Goal: Task Accomplishment & Management: Manage account settings

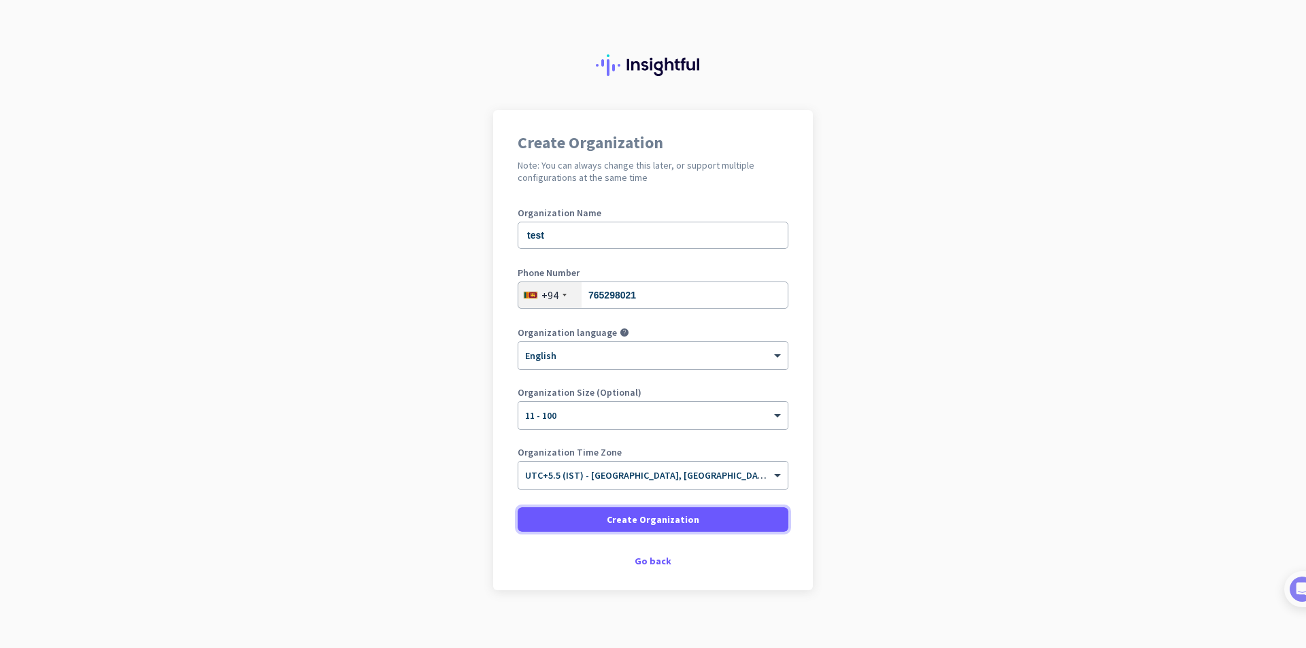
click at [643, 524] on span "Create Organization" at bounding box center [653, 520] width 93 height 14
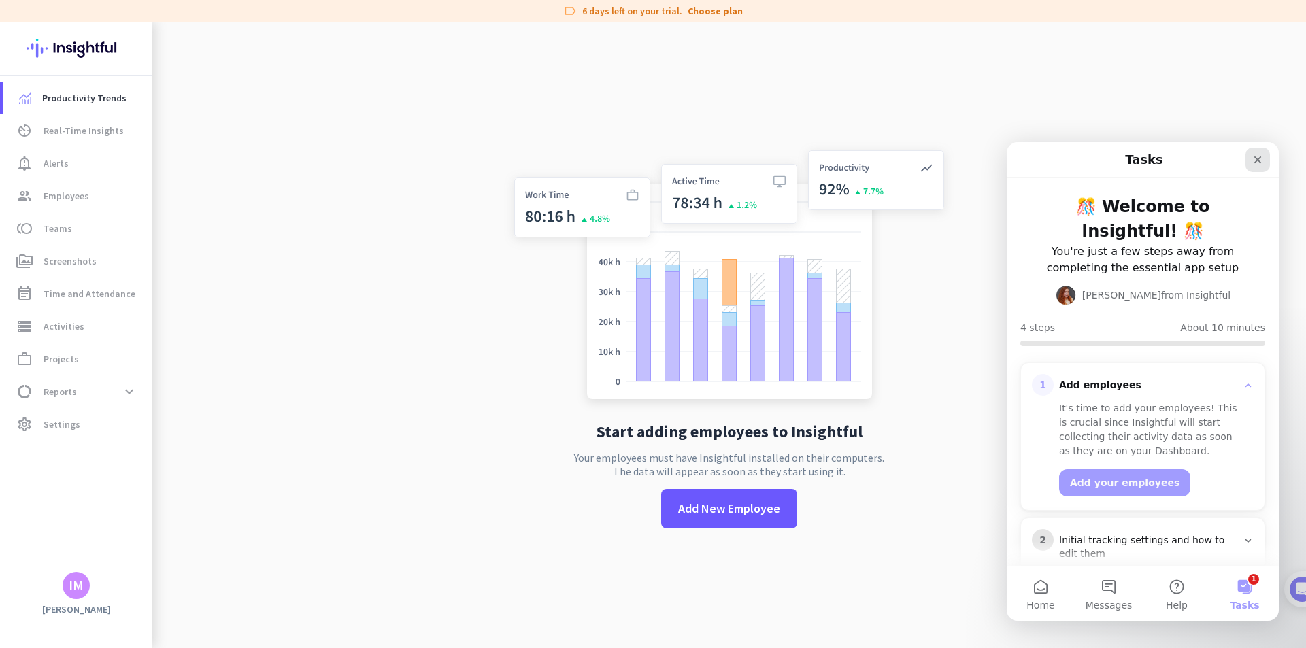
click at [1260, 158] on icon "Close" at bounding box center [1257, 159] width 7 height 7
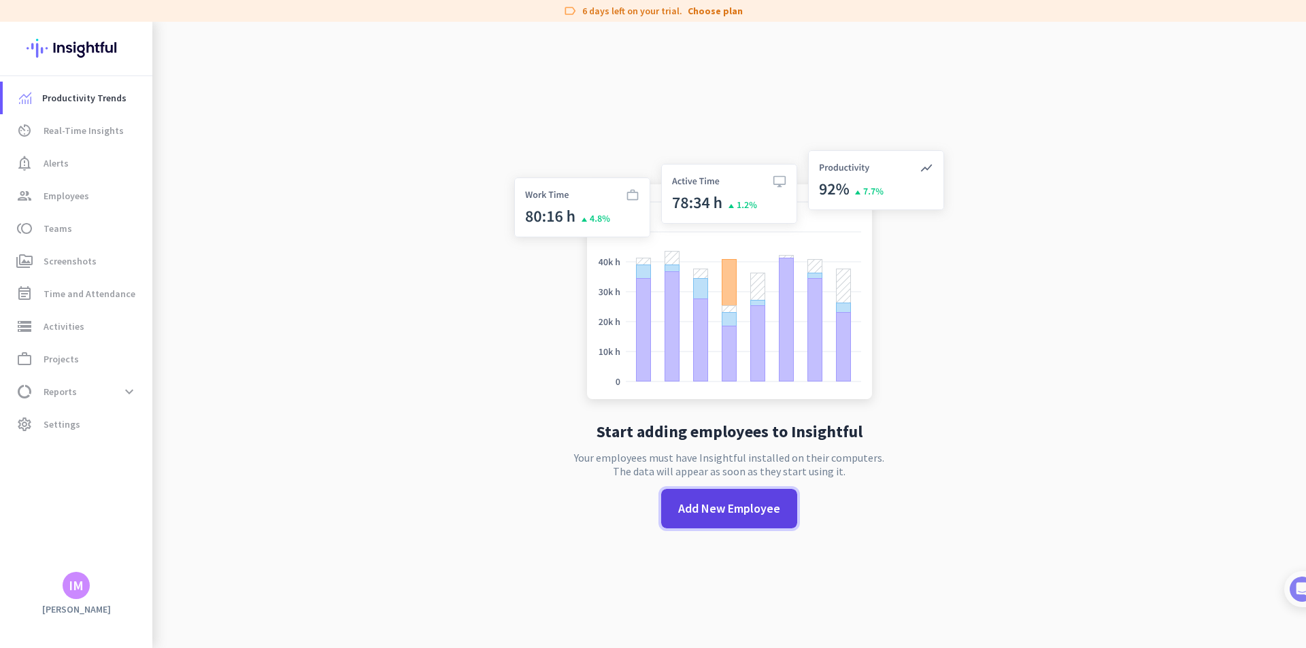
click at [760, 513] on span "Add New Employee" at bounding box center [729, 509] width 102 height 18
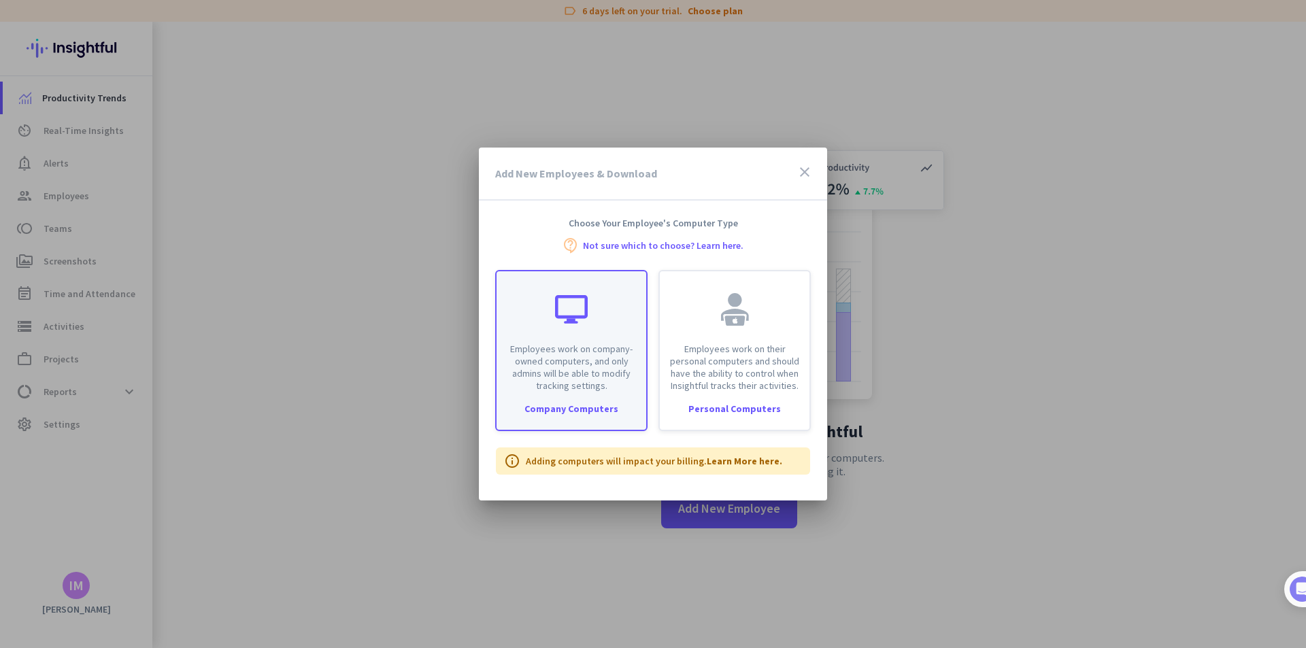
click at [598, 408] on div "Company Computers" at bounding box center [572, 409] width 150 height 10
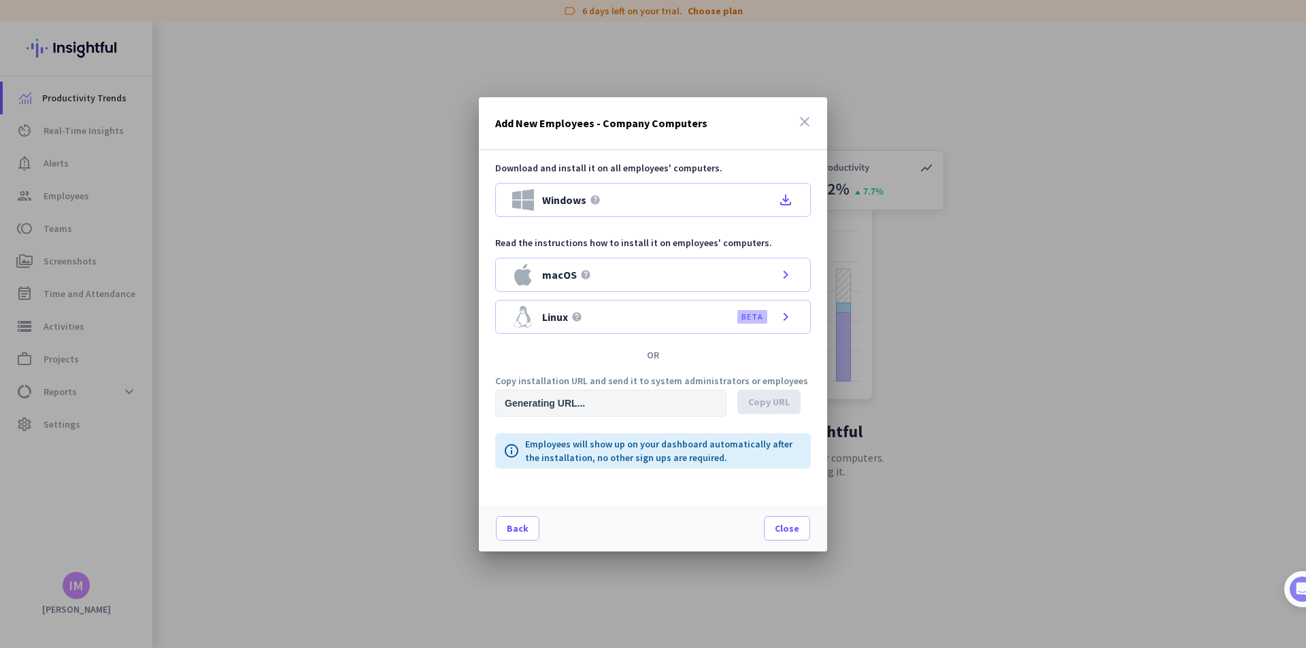
type input "[URL][DOMAIN_NAME]"
click at [785, 198] on icon "file_download" at bounding box center [785, 200] width 16 height 16
click at [786, 282] on icon "chevron_right" at bounding box center [785, 275] width 16 height 16
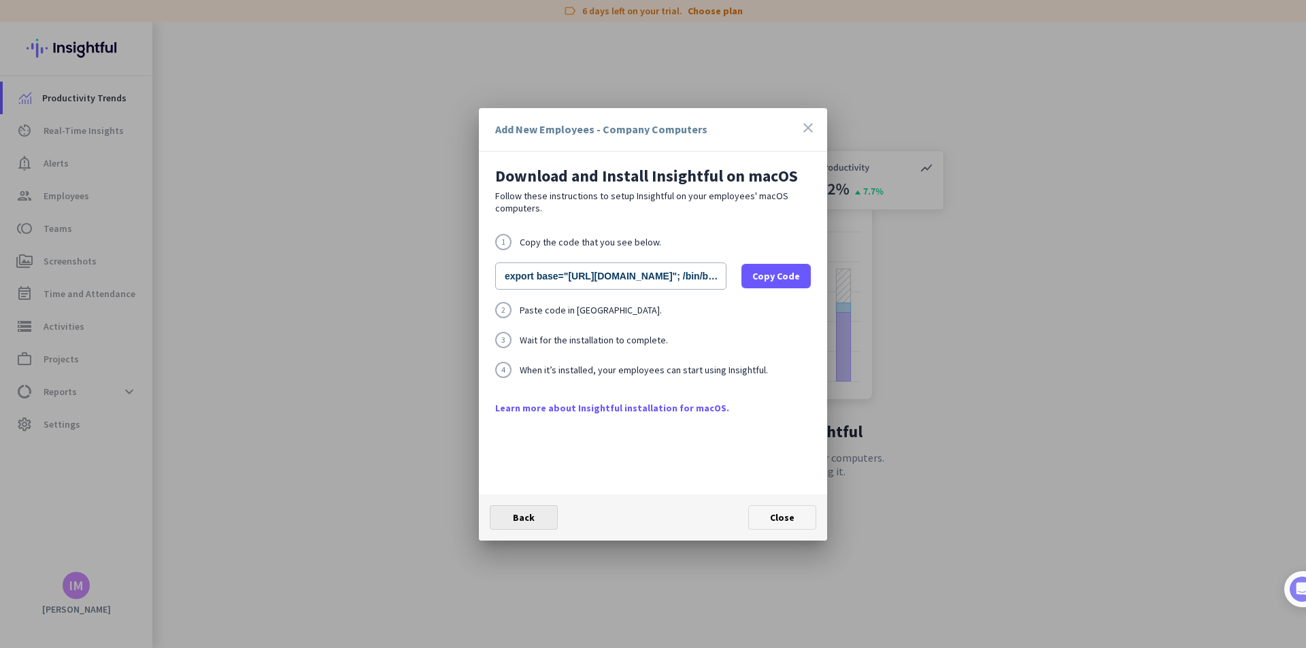
click at [525, 515] on span "Back" at bounding box center [524, 518] width 22 height 12
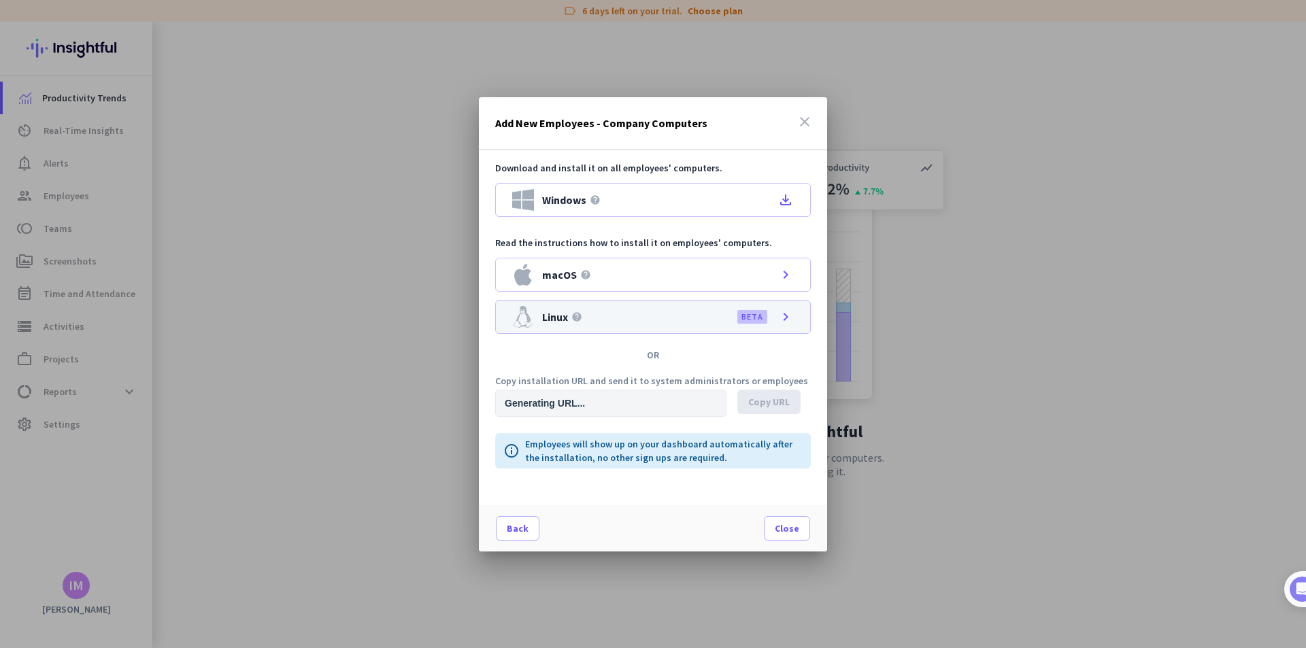
type input "[URL][DOMAIN_NAME]"
click at [774, 326] on div "Linux help BETA chevron_right" at bounding box center [653, 317] width 316 height 34
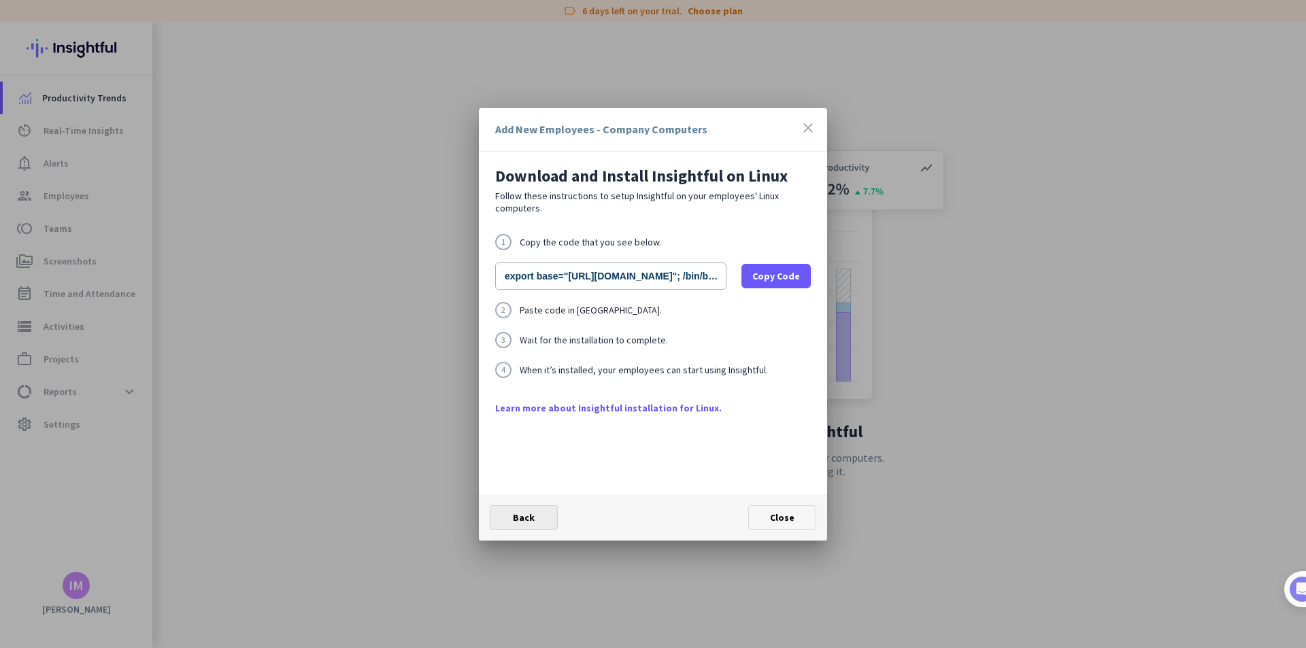
click at [529, 514] on span "Back" at bounding box center [524, 518] width 22 height 12
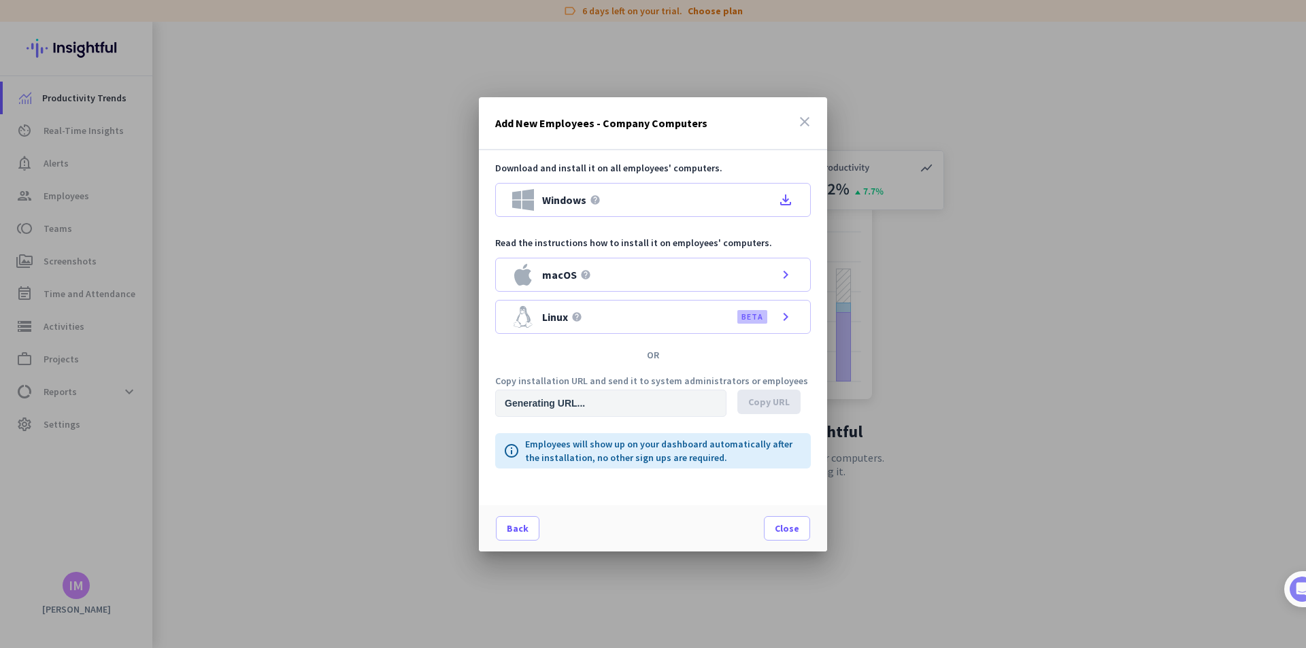
type input "[URL][DOMAIN_NAME]"
click at [1000, 61] on div at bounding box center [653, 324] width 1306 height 648
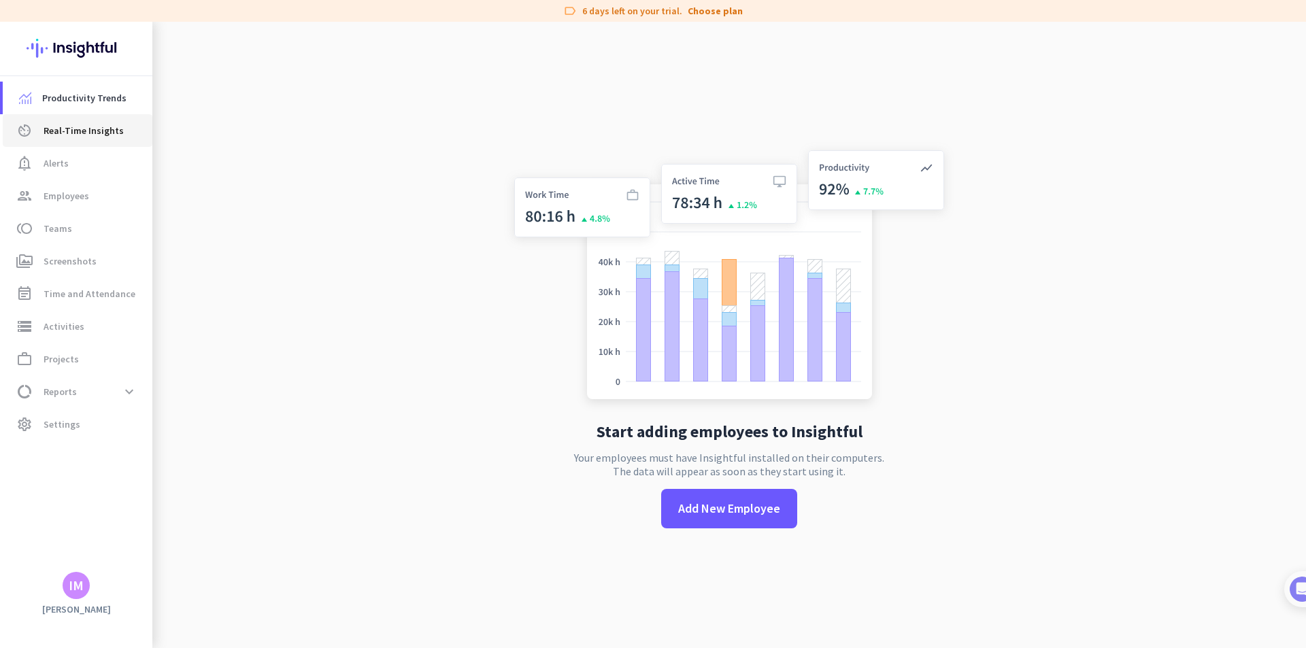
click at [95, 130] on span "Real-Time Insights" at bounding box center [84, 130] width 80 height 16
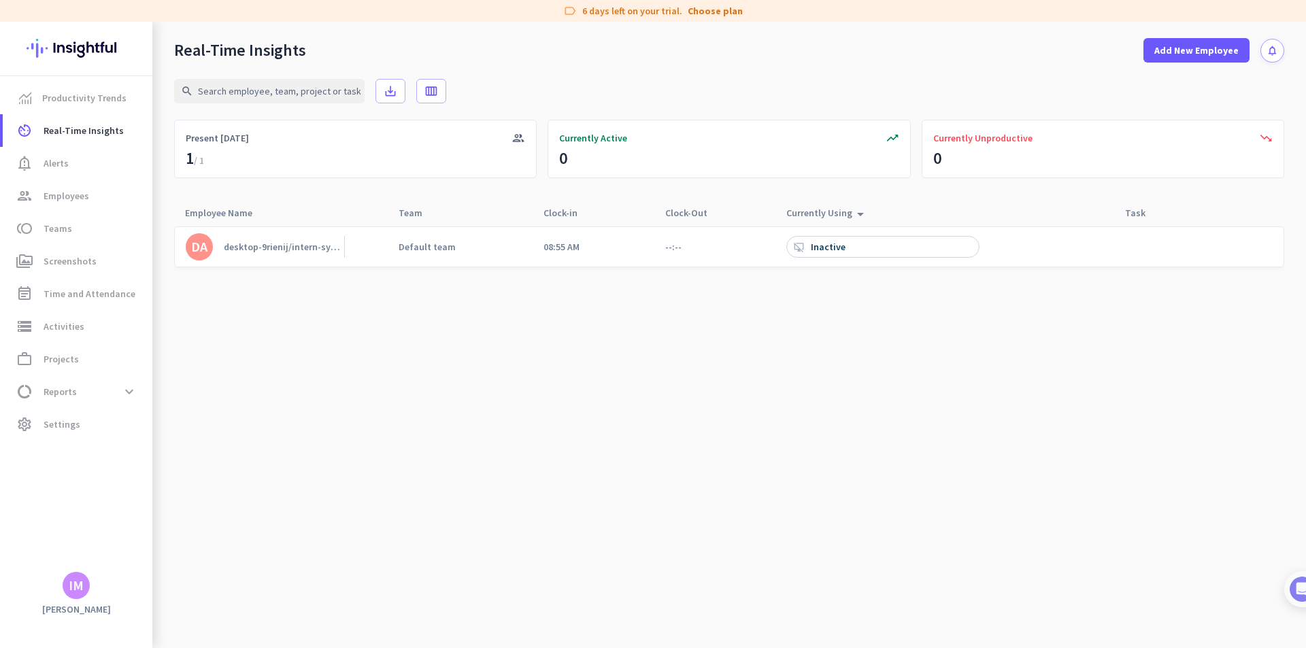
click at [820, 249] on div "Inactive" at bounding box center [829, 247] width 37 height 12
click at [875, 248] on div "desktop_access_disabled Inactive" at bounding box center [882, 247] width 193 height 22
click at [830, 250] on div "Inactive" at bounding box center [829, 247] width 37 height 12
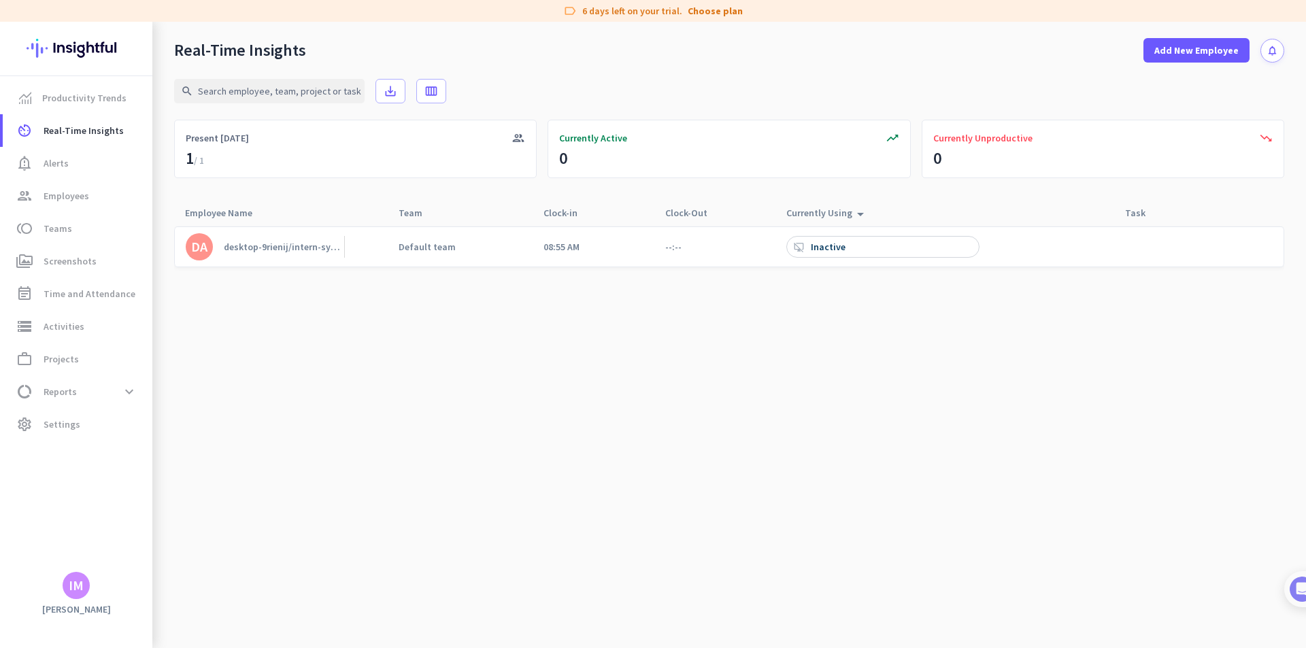
click at [830, 250] on div "Inactive" at bounding box center [829, 247] width 37 height 12
click at [868, 249] on div "desktop_access_disabled Inactive" at bounding box center [882, 247] width 193 height 22
click at [635, 333] on cdk-virtual-scroll-viewport "DA desktop-9rienij/intern-system admin Default team 08:55 AM --:-- desktop_acce…" at bounding box center [729, 437] width 1110 height 422
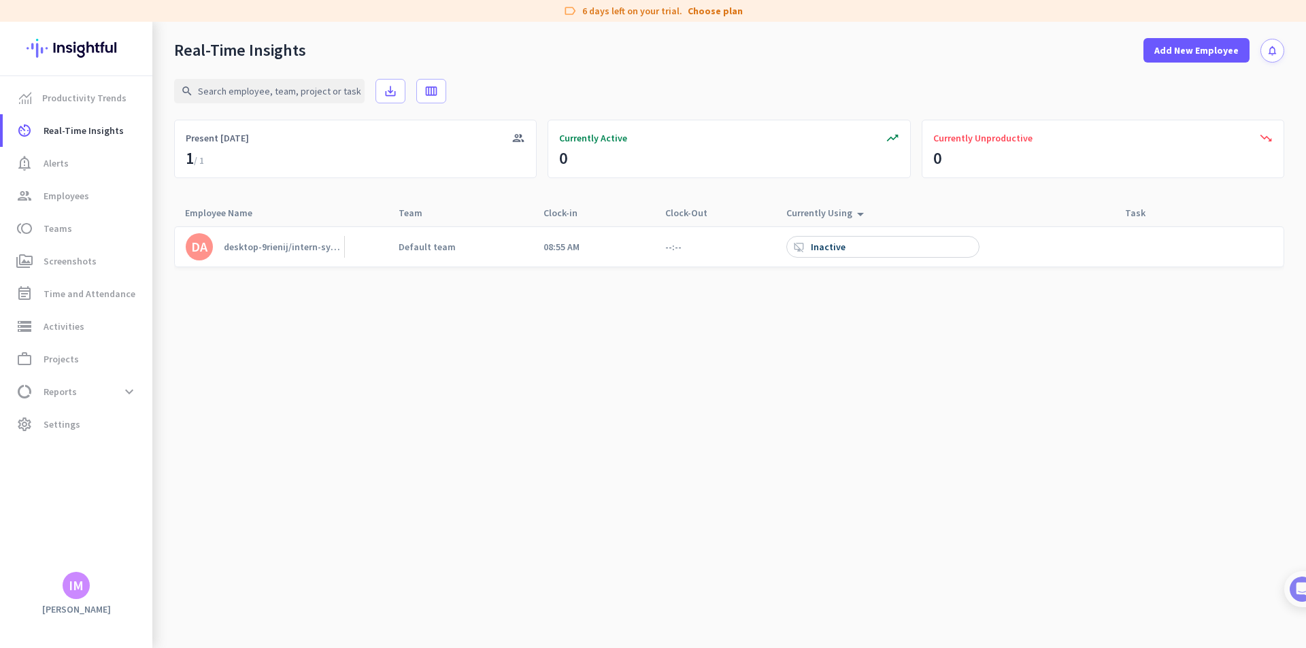
click at [809, 251] on div "desktop_access_disabled Inactive" at bounding box center [821, 247] width 54 height 12
drag, startPoint x: 780, startPoint y: 239, endPoint x: 690, endPoint y: 337, distance: 133.3
click at [690, 337] on cdk-virtual-scroll-viewport "DA desktop-9rienij/intern-system admin Default team 08:55 AM --:-- desktop_acce…" at bounding box center [729, 437] width 1110 height 422
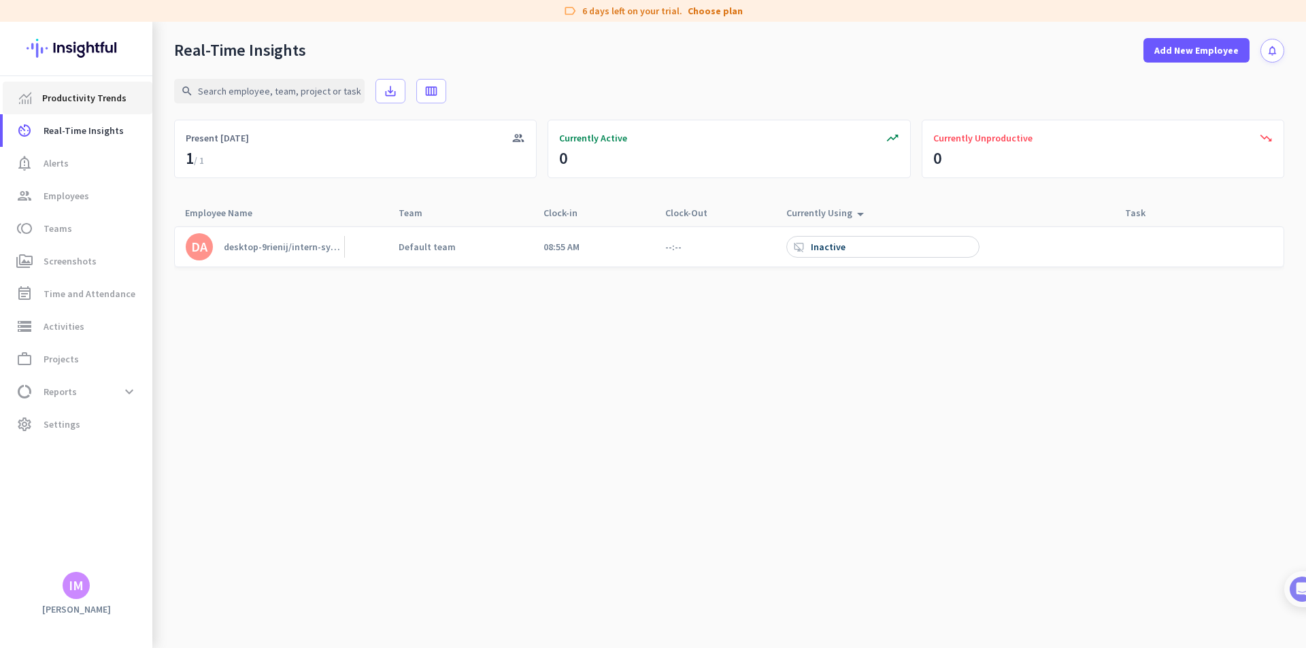
click at [112, 95] on span "Productivity Trends" at bounding box center [84, 98] width 84 height 16
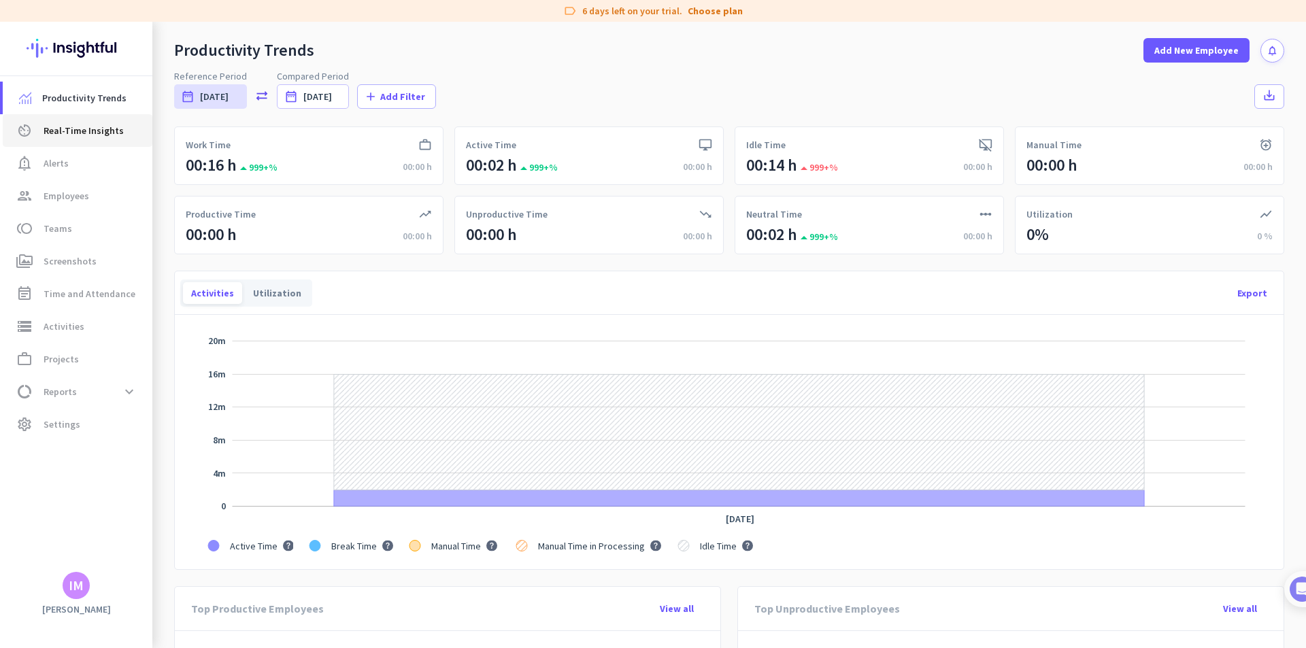
click at [74, 127] on span "Real-Time Insights" at bounding box center [84, 130] width 80 height 16
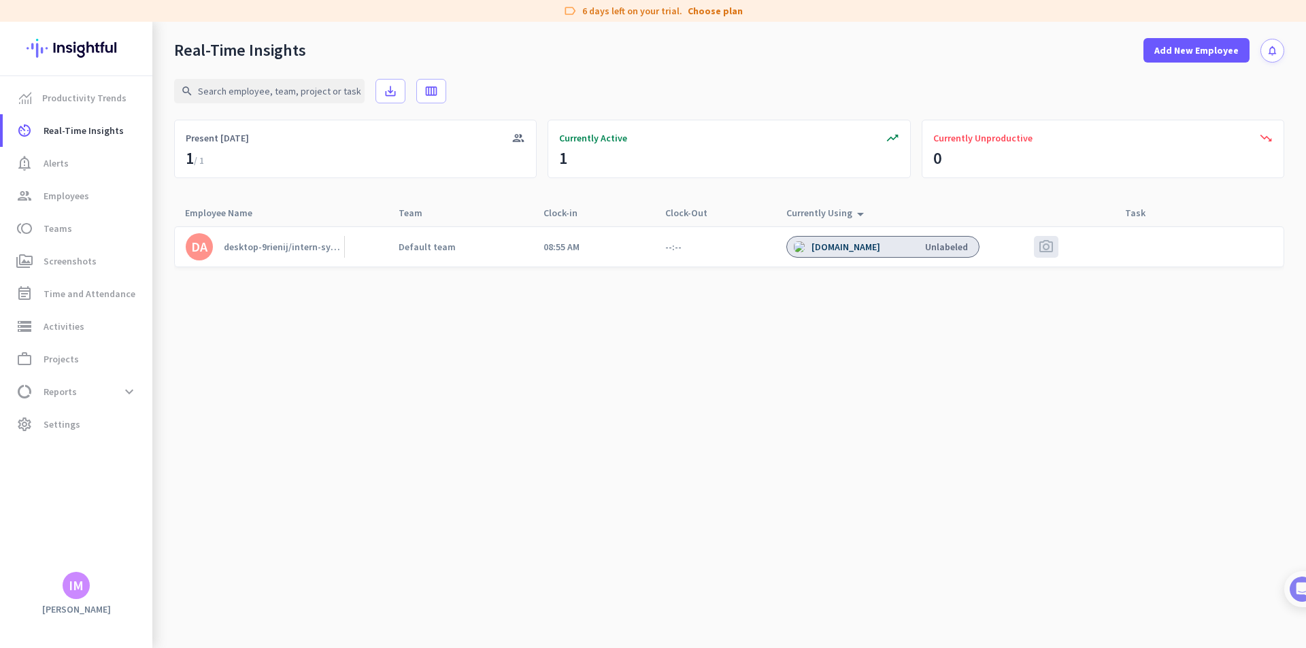
click at [870, 289] on cdk-virtual-scroll-viewport "DA desktop-9rienij/intern-system admin Default team 08:55 AM --:-- [DOMAIN_NAME…" at bounding box center [729, 437] width 1110 height 422
click at [861, 332] on cdk-virtual-scroll-viewport "DA desktop-9rienij/intern-system admin Default team 08:55 AM --:-- [DOMAIN_NAME…" at bounding box center [729, 437] width 1110 height 422
click at [821, 248] on div "Inactive" at bounding box center [829, 247] width 37 height 12
click at [113, 88] on link "Productivity Trends" at bounding box center [78, 98] width 150 height 33
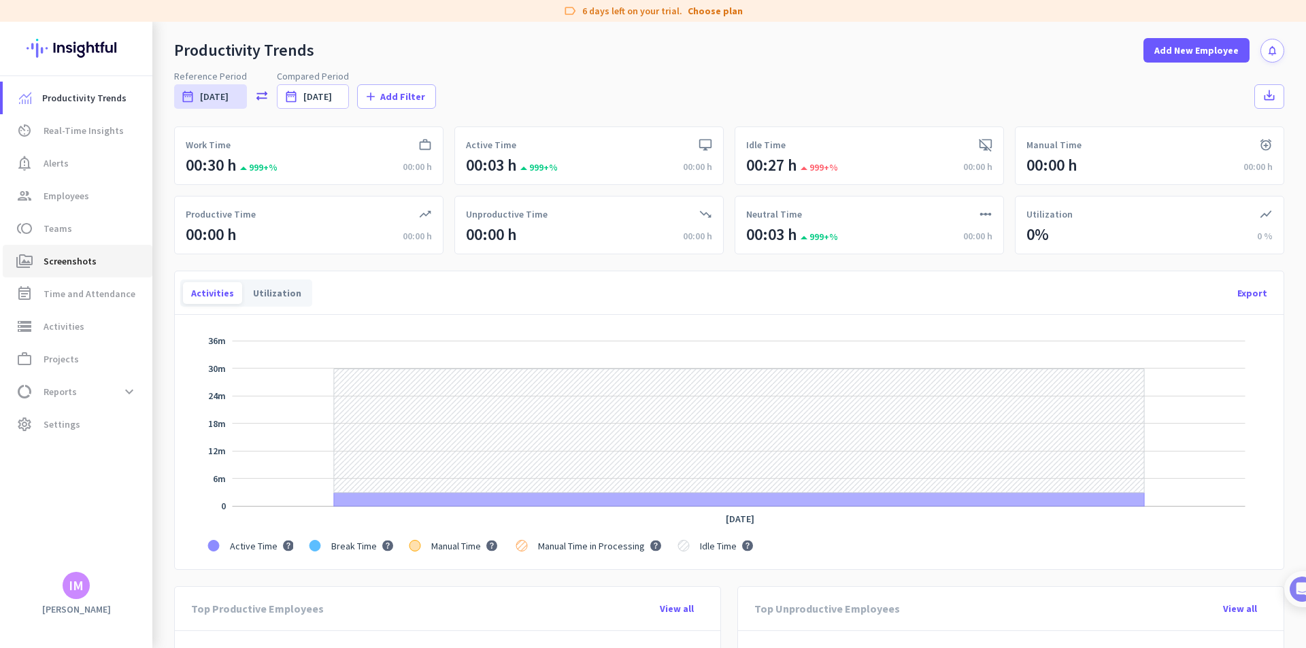
click at [101, 258] on span "perm_media Screenshots" at bounding box center [78, 261] width 128 height 16
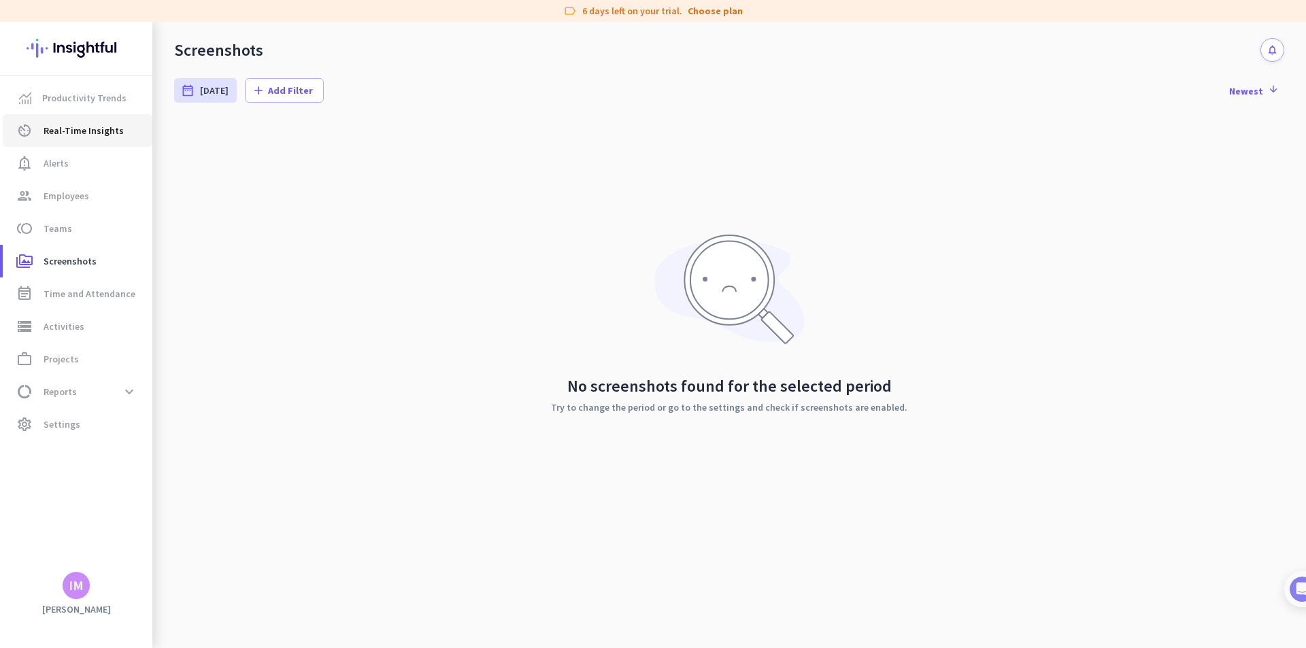
click at [82, 127] on span "Real-Time Insights" at bounding box center [84, 130] width 80 height 16
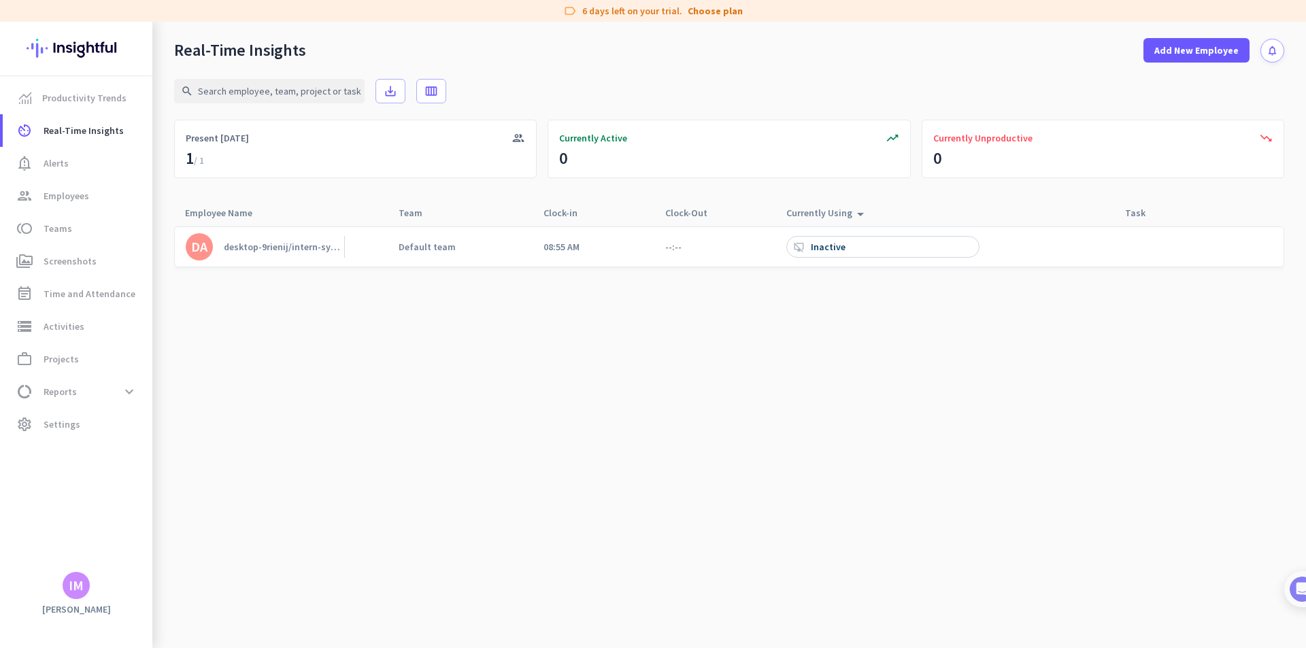
click at [673, 239] on div "--:--" at bounding box center [693, 246] width 78 height 39
click at [663, 429] on cdk-virtual-scroll-viewport "DA desktop-9rienij/intern-system admin Default team 08:55 AM --:-- desktop_acce…" at bounding box center [729, 437] width 1110 height 422
click at [1009, 366] on cdk-virtual-scroll-viewport "DA desktop-9rienij/intern-system admin Default team 08:55 AM --:-- desktop_acce…" at bounding box center [729, 437] width 1110 height 422
click at [668, 249] on app-real-time-attendance-cell "--:--" at bounding box center [673, 247] width 16 height 12
click at [99, 92] on span "Productivity Trends" at bounding box center [84, 98] width 84 height 16
